Goal: Task Accomplishment & Management: Use online tool/utility

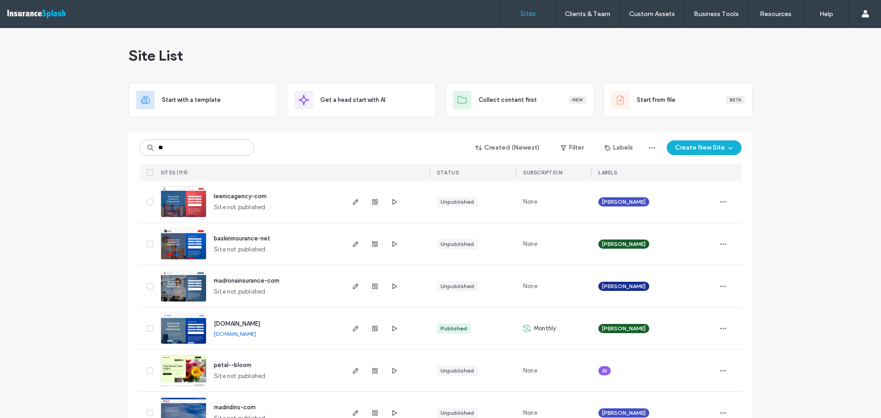
type input "*"
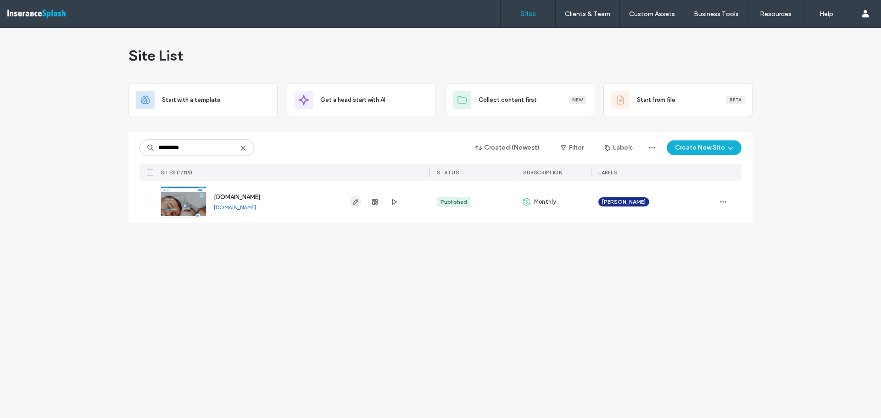
type input "*********"
click at [356, 204] on icon "button" at bounding box center [355, 201] width 7 height 7
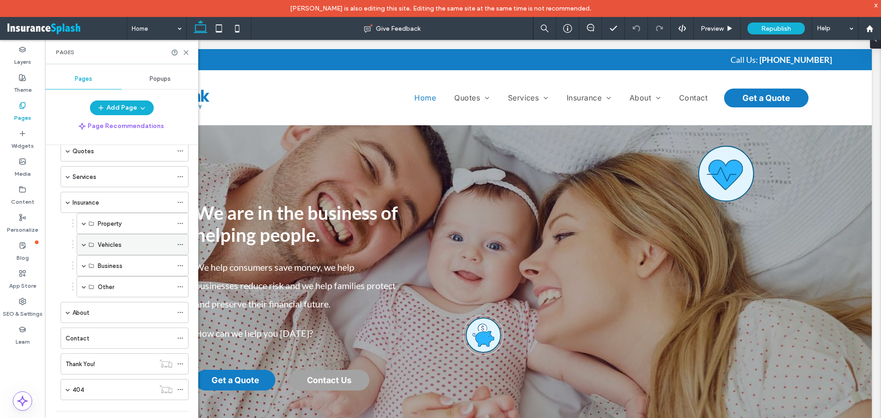
click at [83, 244] on span at bounding box center [84, 244] width 5 height 5
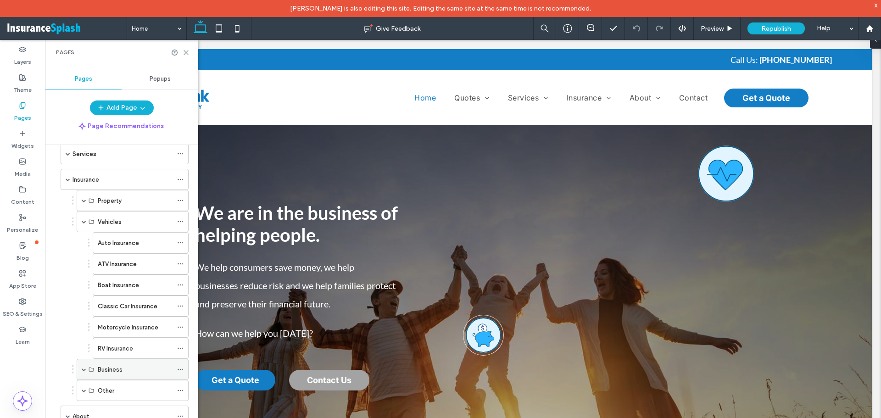
scroll to position [46, 0]
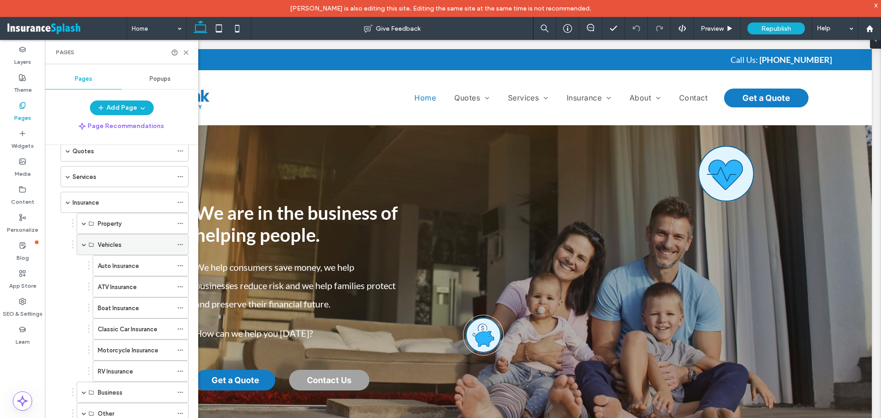
click at [85, 243] on span at bounding box center [84, 244] width 5 height 5
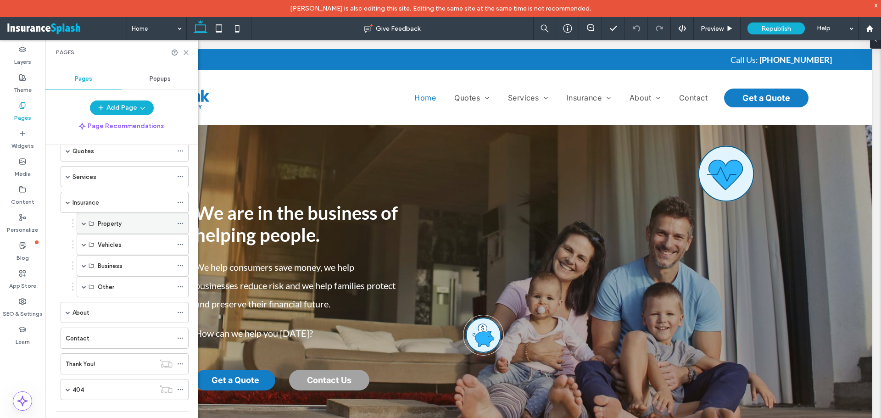
click at [83, 225] on span at bounding box center [84, 223] width 5 height 5
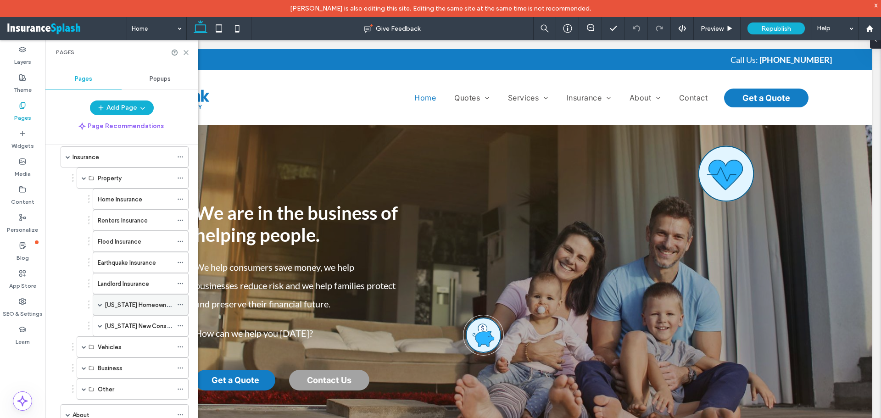
scroll to position [92, 0]
click at [130, 302] on label "[US_STATE] Homeowners & Flood Insurance" at bounding box center [165, 304] width 121 height 16
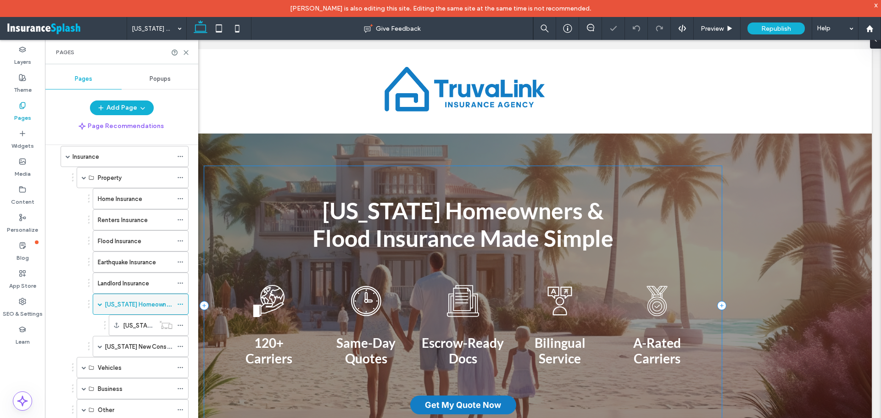
scroll to position [184, 0]
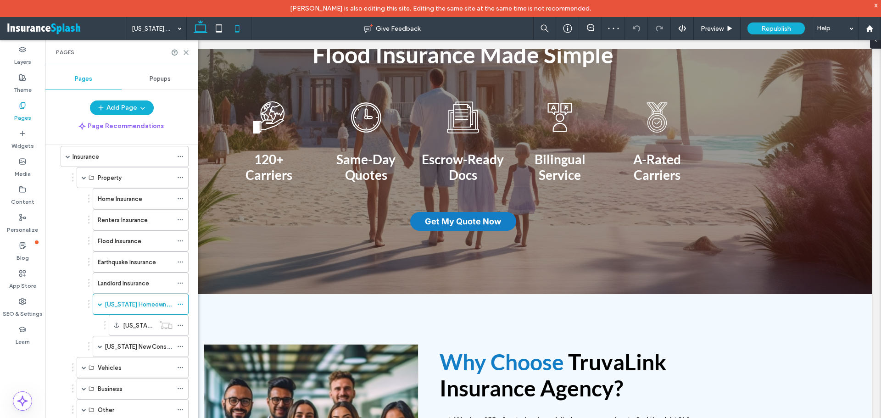
click at [237, 32] on use at bounding box center [237, 28] width 4 height 7
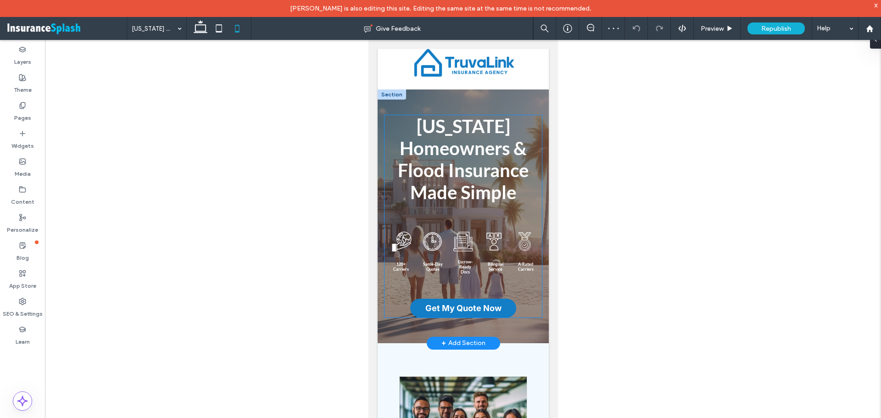
scroll to position [0, 0]
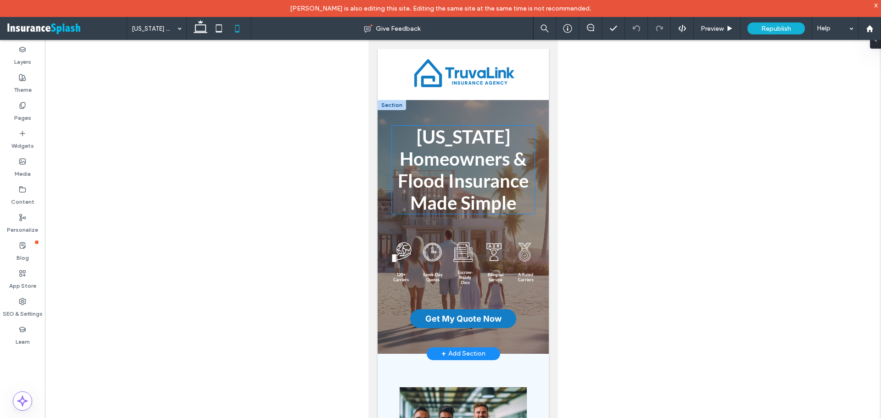
click at [493, 174] on span "﻿ Flood Insurance Made Simple" at bounding box center [462, 192] width 131 height 44
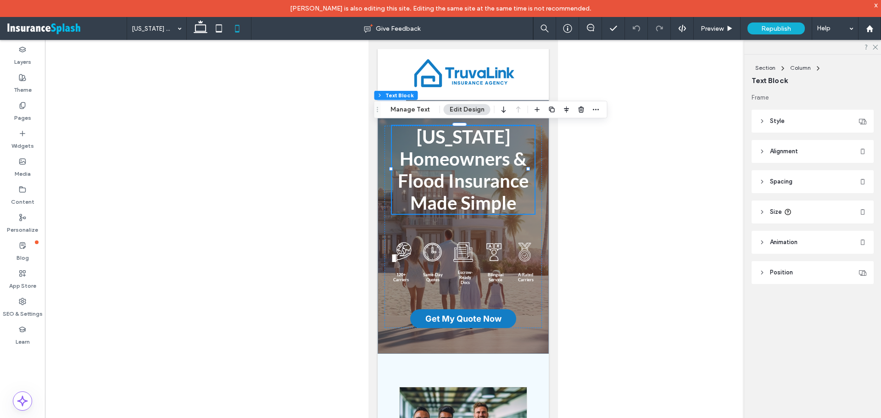
click at [341, 170] on div at bounding box center [463, 236] width 836 height 393
click at [20, 112] on label "Pages" at bounding box center [22, 115] width 17 height 13
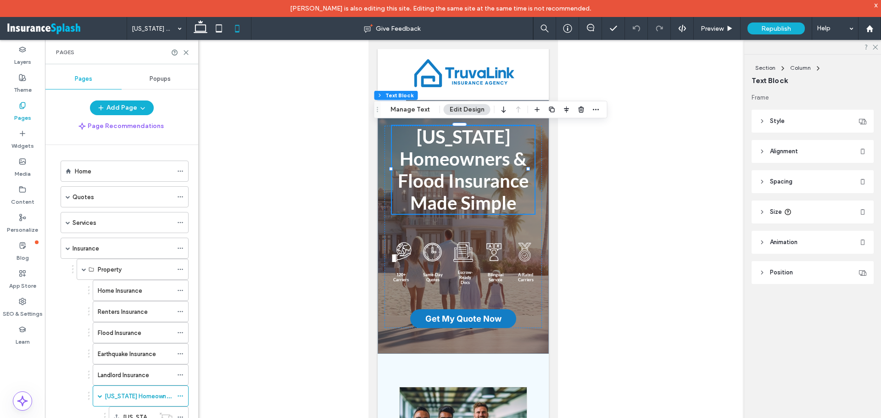
drag, startPoint x: 295, startPoint y: 79, endPoint x: 302, endPoint y: 77, distance: 7.3
click at [295, 79] on div at bounding box center [463, 236] width 836 height 393
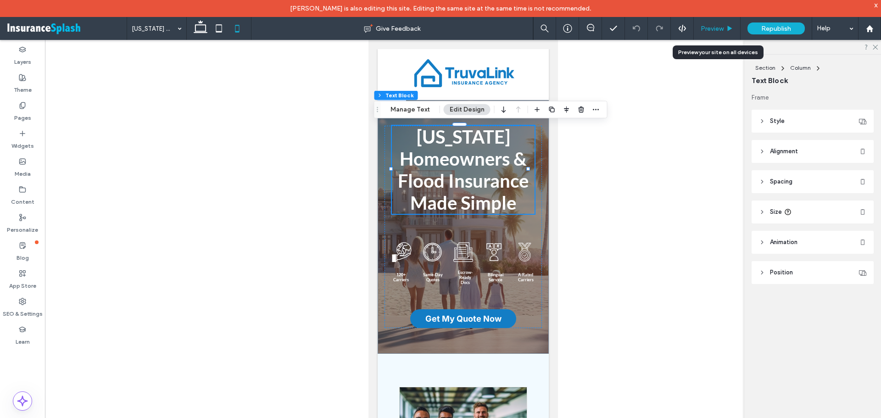
click at [713, 31] on span "Preview" at bounding box center [712, 29] width 23 height 8
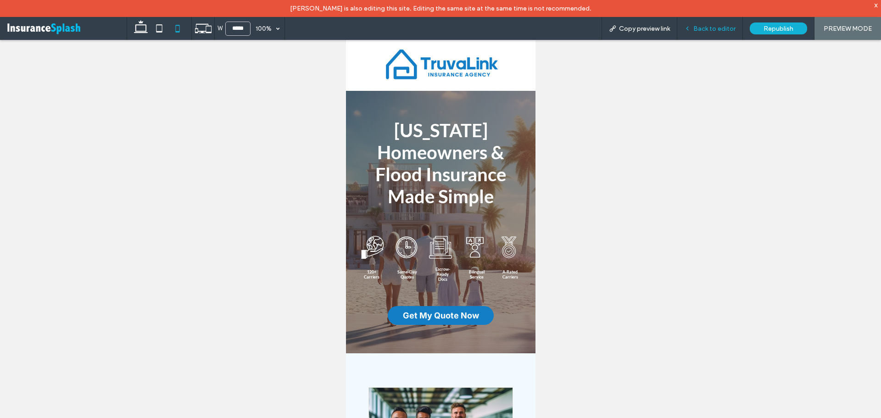
click at [712, 28] on span "Back to editor" at bounding box center [714, 29] width 42 height 8
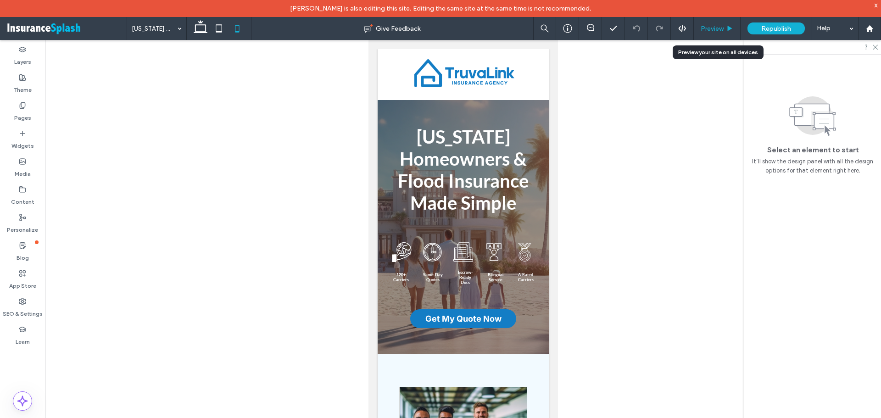
click at [712, 28] on span "Preview" at bounding box center [712, 29] width 23 height 8
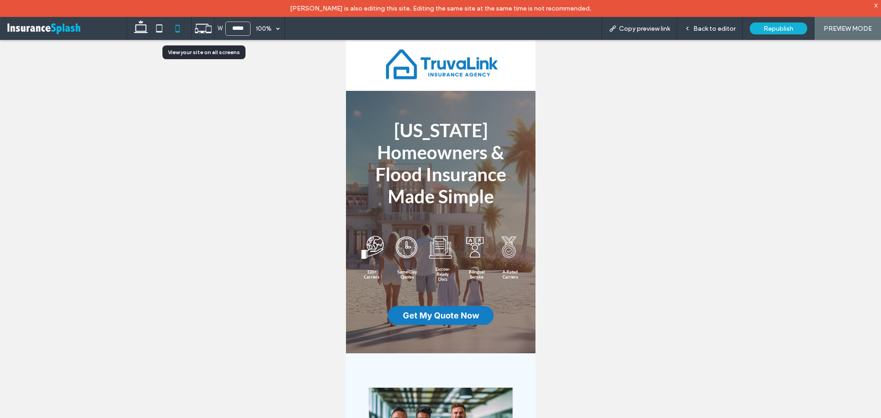
click at [207, 25] on icon at bounding box center [203, 28] width 17 height 17
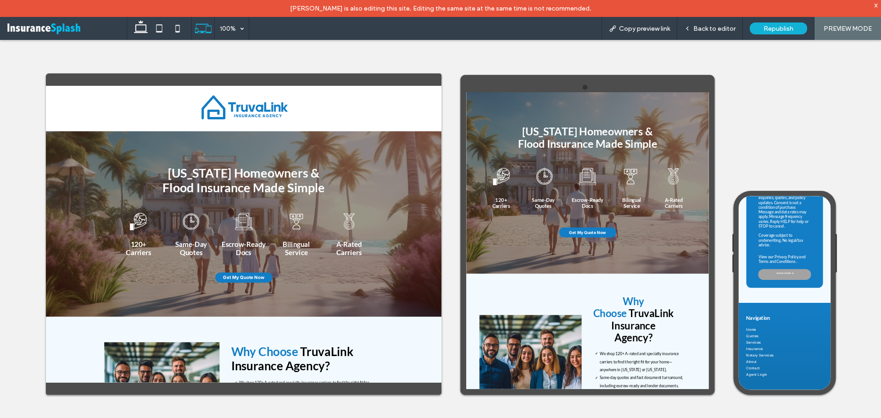
scroll to position [4360, 0]
click at [709, 30] on span "Back to editor" at bounding box center [714, 29] width 42 height 8
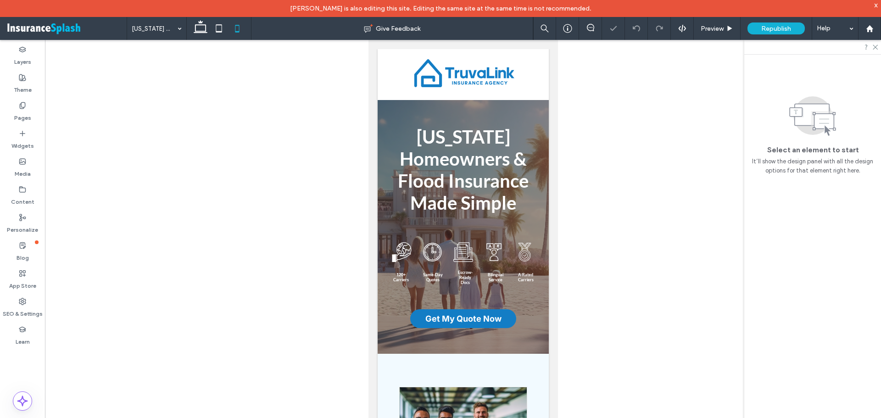
click at [59, 29] on span at bounding box center [67, 28] width 120 height 18
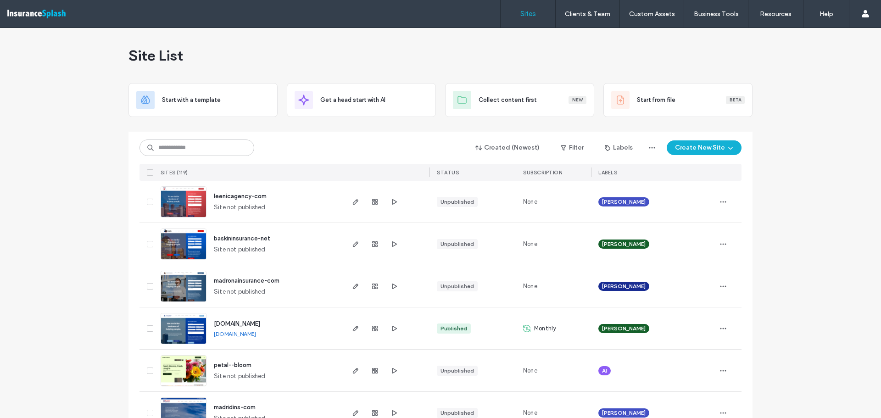
drag, startPoint x: 64, startPoint y: 199, endPoint x: 94, endPoint y: 117, distance: 87.7
